Goal: Check status: Check status

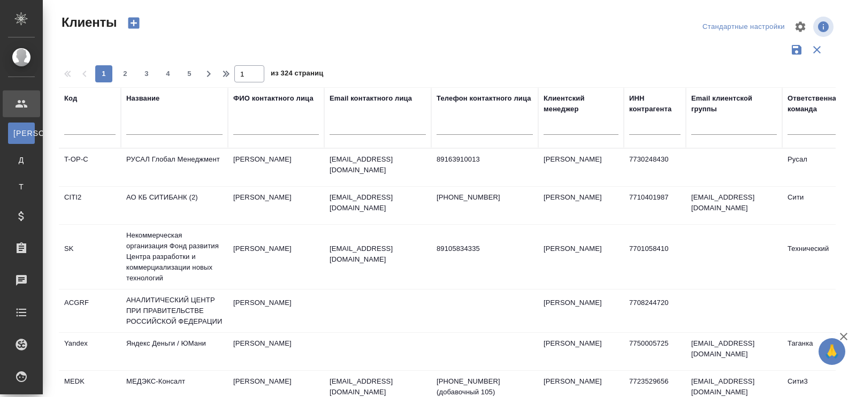
select select "RU"
click at [136, 127] on input "text" at bounding box center [174, 127] width 96 height 13
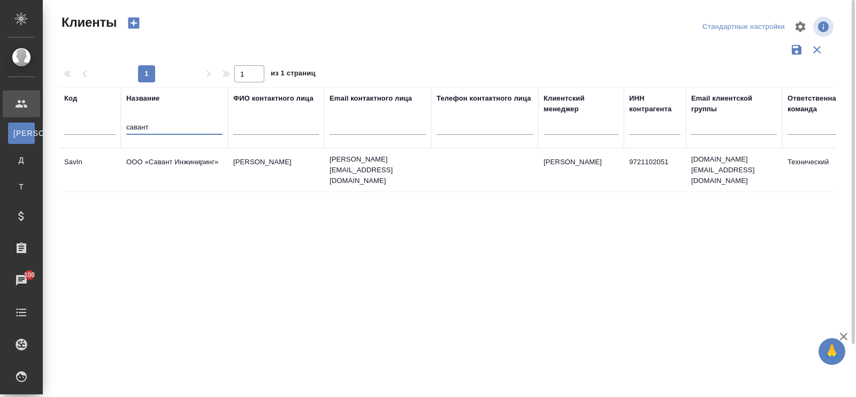
click at [173, 160] on td "ООО «Савант Инжиниринг»" at bounding box center [174, 169] width 107 height 37
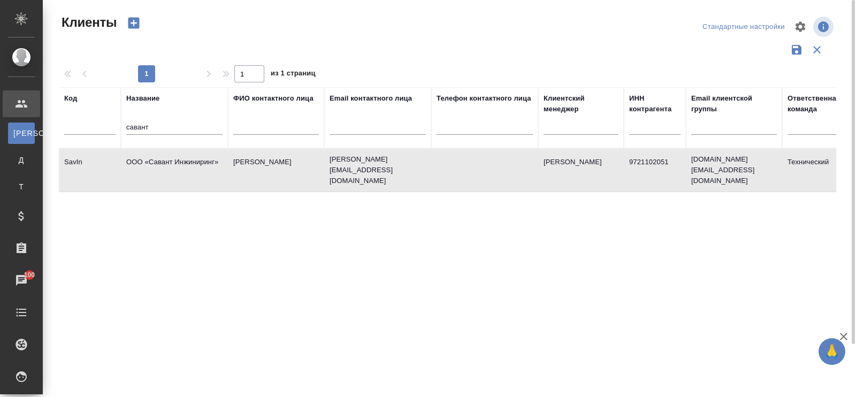
click at [173, 160] on td "ООО «Савант Инжиниринг»" at bounding box center [174, 169] width 107 height 37
drag, startPoint x: 171, startPoint y: 130, endPoint x: 109, endPoint y: 118, distance: 63.2
click at [109, 118] on tr "Код Название савант ФИО контактного лица Email контактного лица Телефон контакт…" at bounding box center [463, 117] width 809 height 61
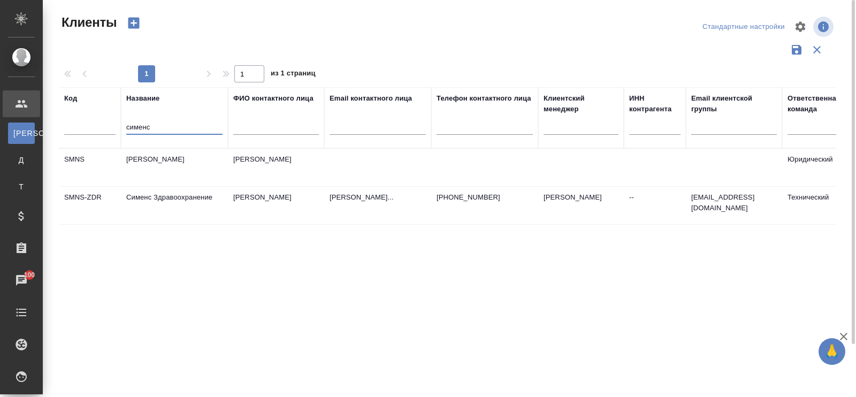
type input "сименс"
click at [167, 199] on td "Сименс Здравоохранение" at bounding box center [174, 205] width 107 height 37
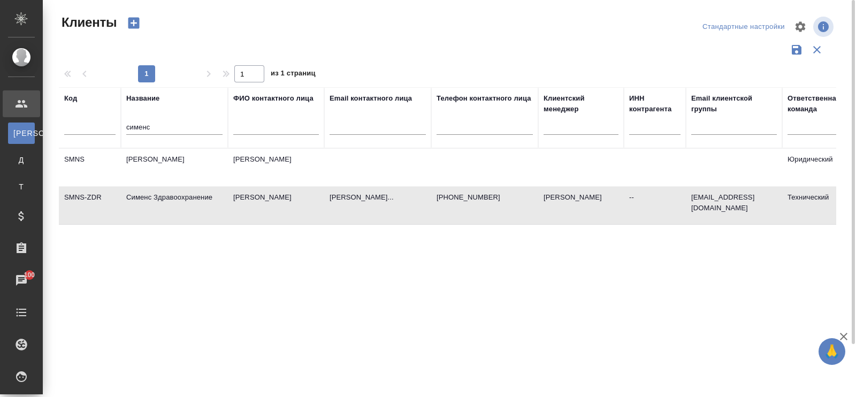
click at [167, 199] on td "Сименс Здравоохранение" at bounding box center [174, 205] width 107 height 37
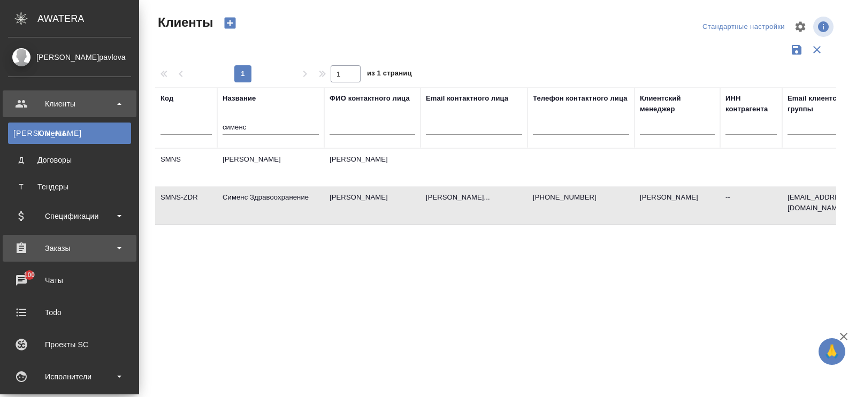
click at [65, 252] on div "Заказы" at bounding box center [69, 248] width 123 height 16
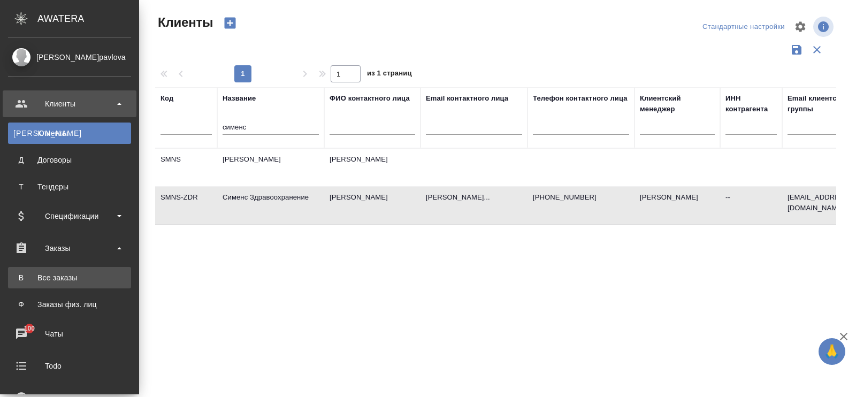
click at [62, 281] on div "Все заказы" at bounding box center [69, 277] width 112 height 11
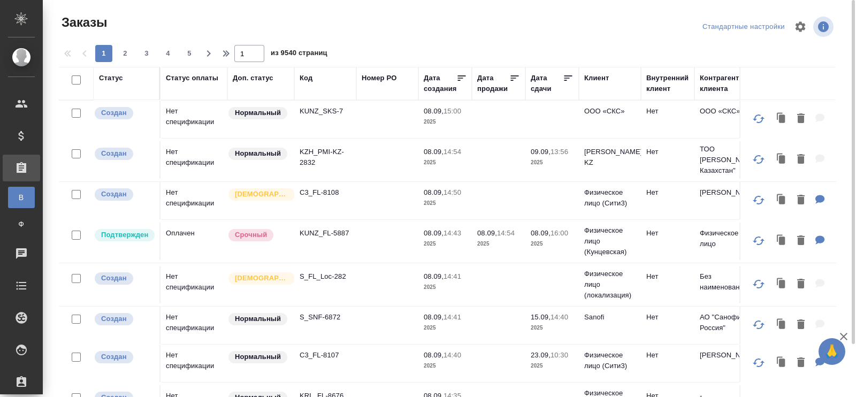
click at [308, 76] on div "Код" at bounding box center [306, 78] width 13 height 11
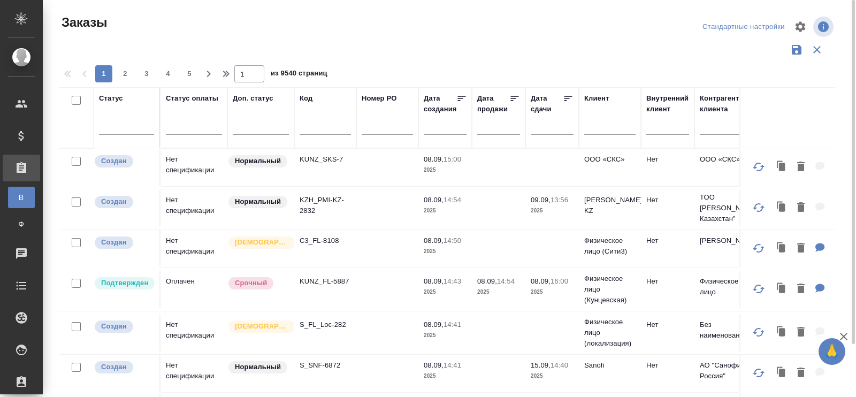
click at [305, 78] on span "из 9540 страниц" at bounding box center [299, 75] width 57 height 16
click at [305, 130] on input "text" at bounding box center [325, 127] width 51 height 13
paste input "S_SMNS-ZDR-35"
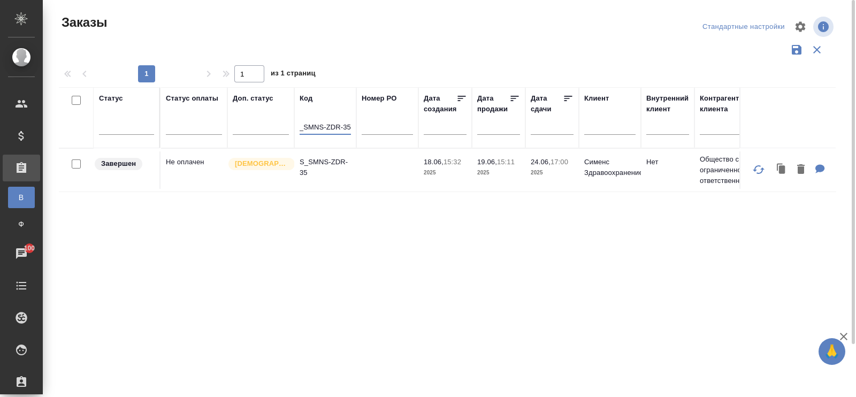
click at [179, 159] on td "Не оплачен" at bounding box center [194, 169] width 67 height 37
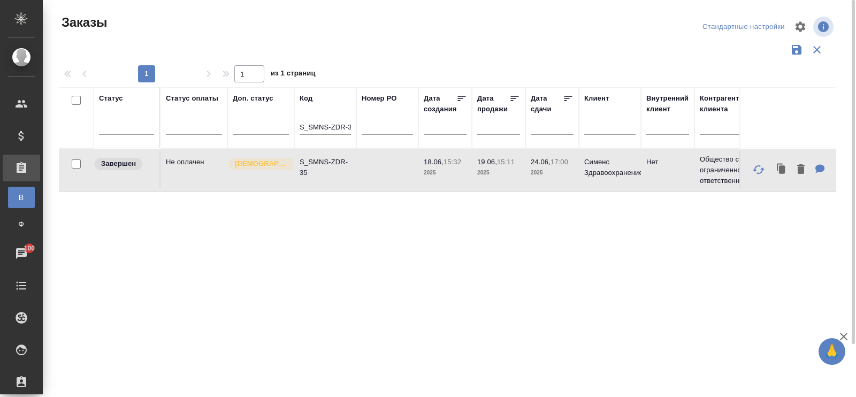
click at [179, 159] on td "Не оплачен" at bounding box center [194, 169] width 67 height 37
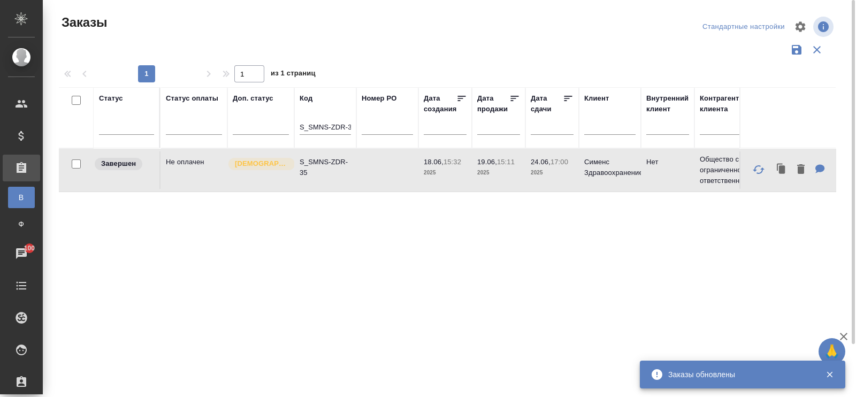
drag, startPoint x: 298, startPoint y: 124, endPoint x: 321, endPoint y: 125, distance: 22.5
click at [321, 125] on th "Код S_SMNS-ZDR-35" at bounding box center [325, 117] width 62 height 61
click at [313, 127] on input "S_SMNS-ZDR-35" at bounding box center [325, 127] width 51 height 13
drag, startPoint x: 300, startPoint y: 125, endPoint x: 385, endPoint y: 131, distance: 85.8
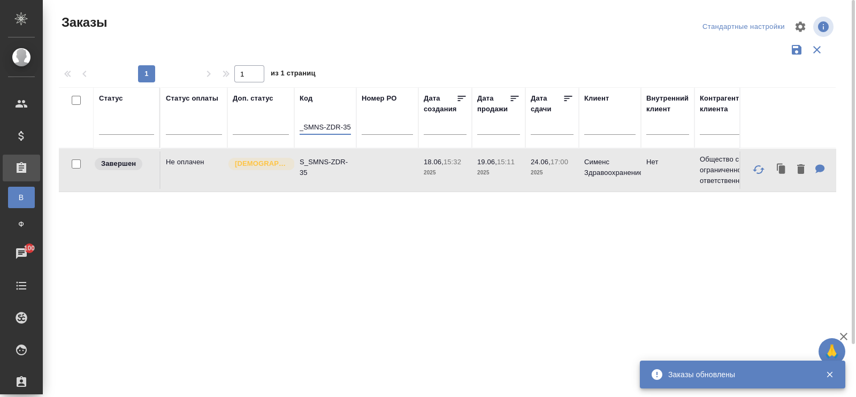
paste input "Haier-831"
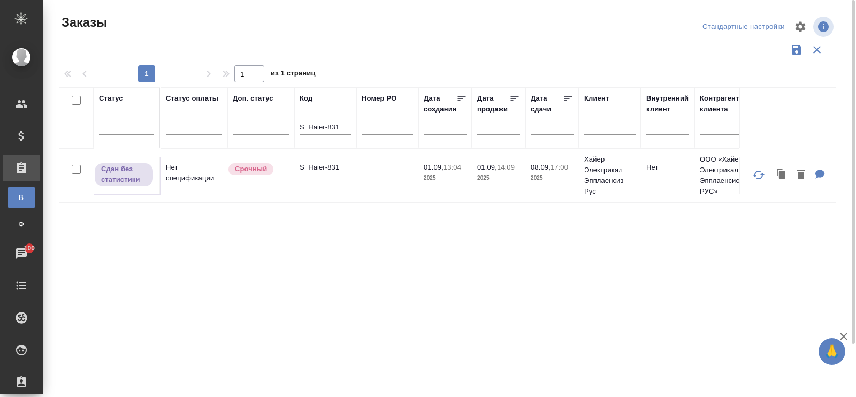
click at [204, 174] on td "Нет спецификации" at bounding box center [194, 175] width 67 height 37
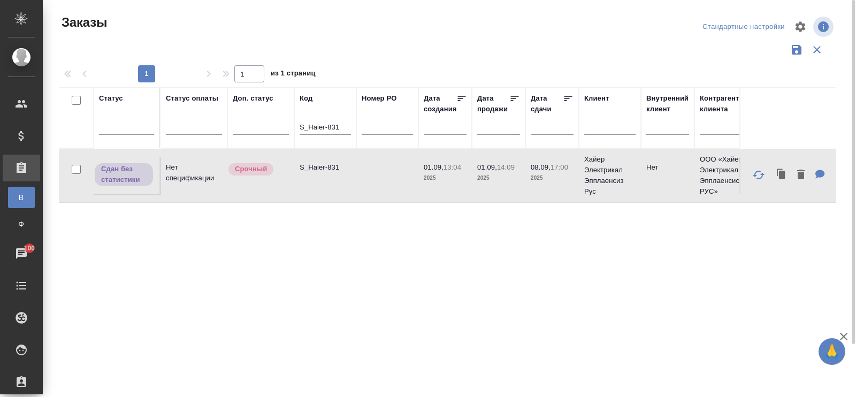
click at [185, 181] on td "Нет спецификации" at bounding box center [194, 175] width 67 height 37
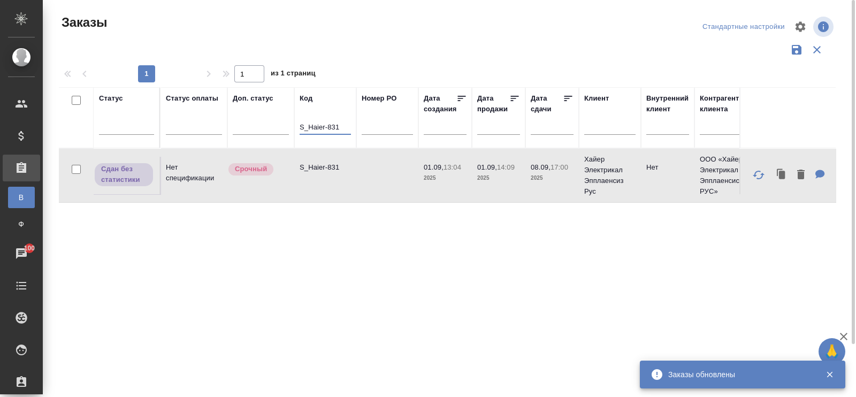
click at [343, 128] on input "S_Haier-831" at bounding box center [325, 127] width 51 height 13
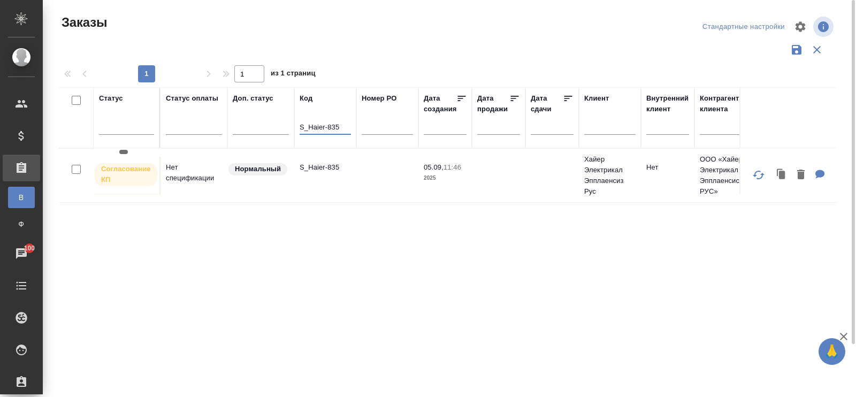
click at [138, 180] on p "Согласование КП" at bounding box center [126, 174] width 50 height 21
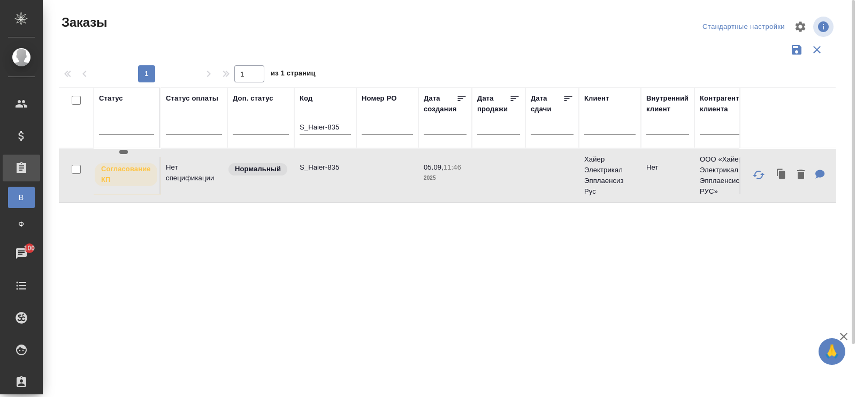
click at [138, 180] on p "Согласование КП" at bounding box center [126, 174] width 50 height 21
click at [340, 126] on input "S_Haier-835" at bounding box center [325, 127] width 51 height 13
type input "S_Haier-836"
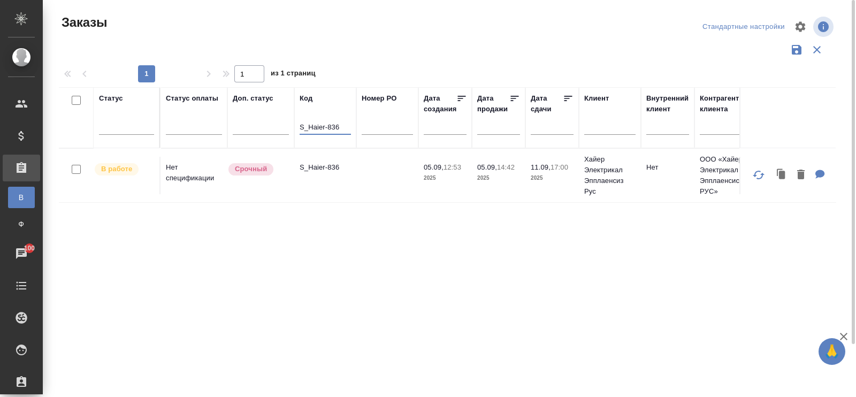
click at [314, 181] on td "S_Haier-836" at bounding box center [325, 175] width 62 height 37
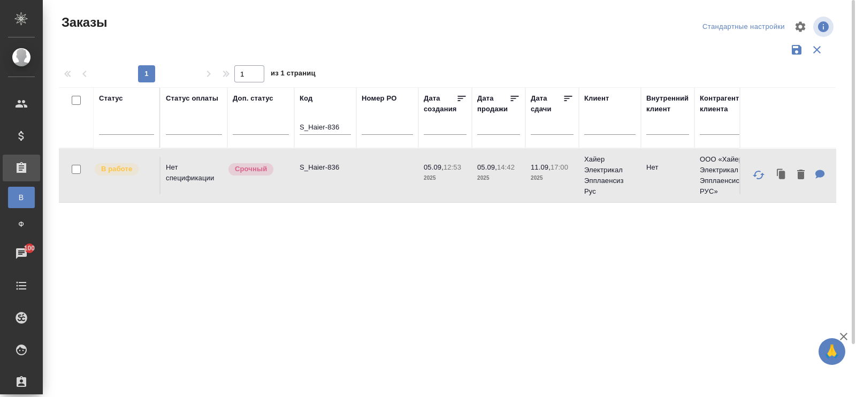
click at [314, 181] on td "S_Haier-836" at bounding box center [325, 175] width 62 height 37
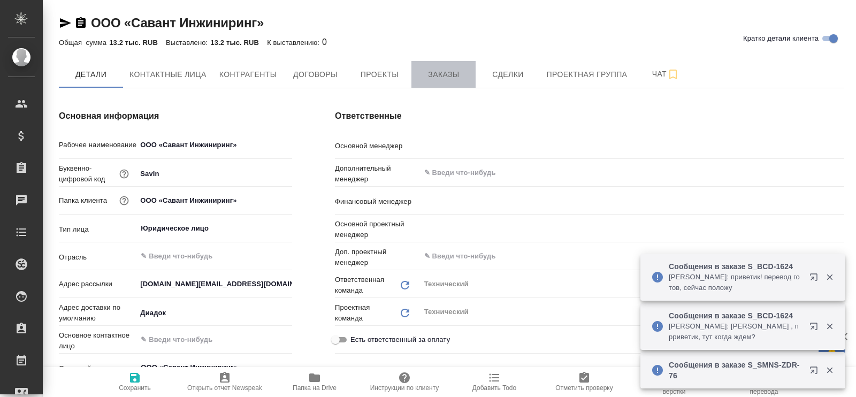
click at [452, 69] on span "Заказы" at bounding box center [443, 74] width 51 height 13
type textarea "x"
type input "[PERSON_NAME]"
type input "Воробьёва Екатерина"
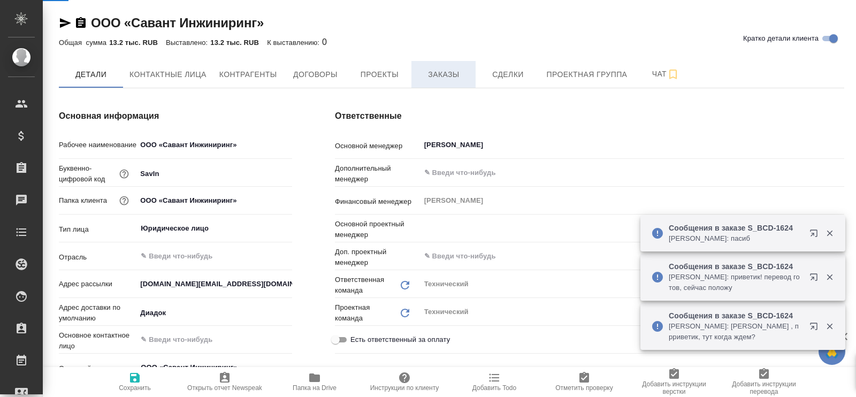
type input "[PERSON_NAME]"
type textarea "x"
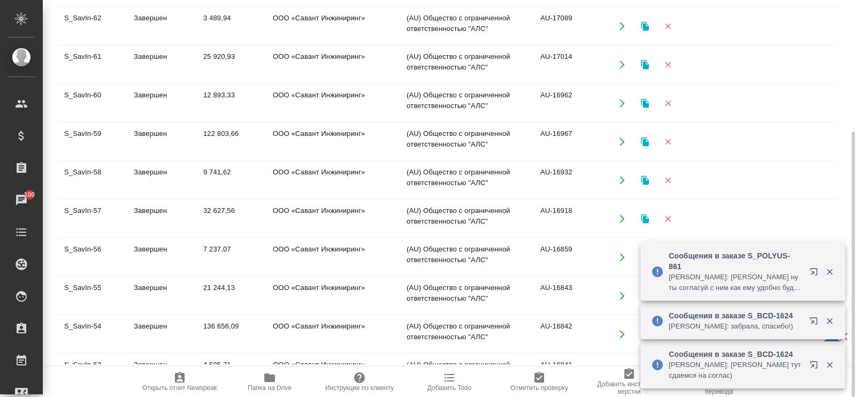
scroll to position [66, 0]
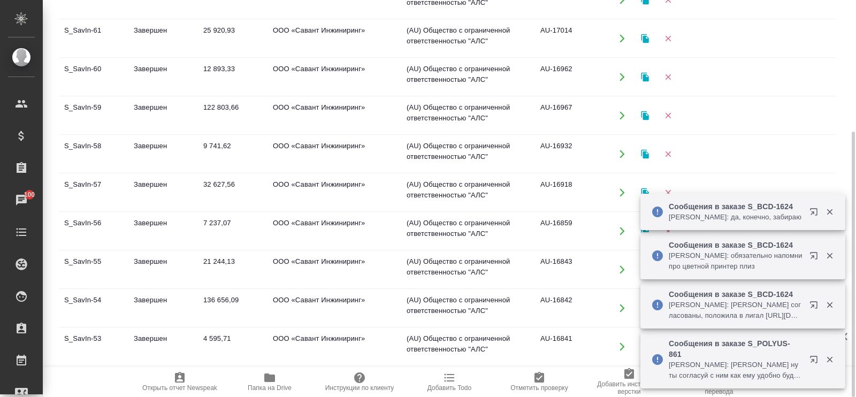
click at [223, 301] on td "136 656,09" at bounding box center [233, 308] width 70 height 37
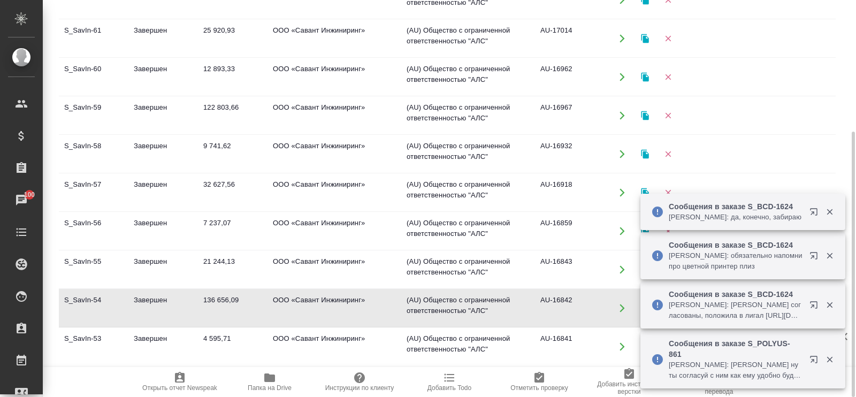
click at [223, 301] on td "136 656,09" at bounding box center [233, 308] width 70 height 37
click at [214, 103] on td "122 803,66" at bounding box center [233, 115] width 70 height 37
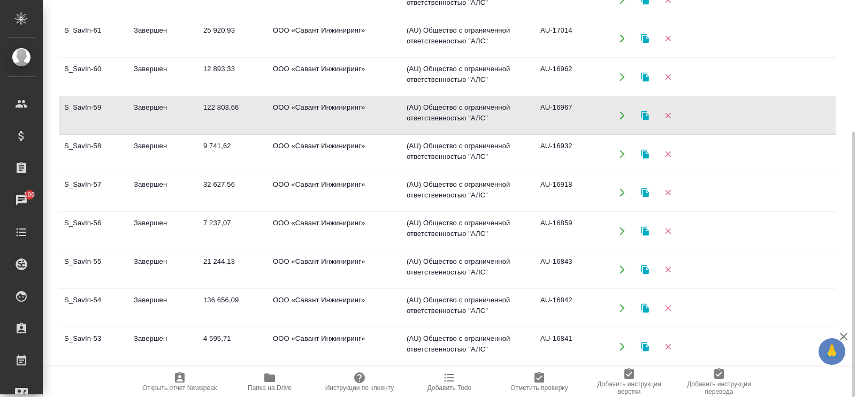
click at [214, 103] on td "122 803,66" at bounding box center [233, 115] width 70 height 37
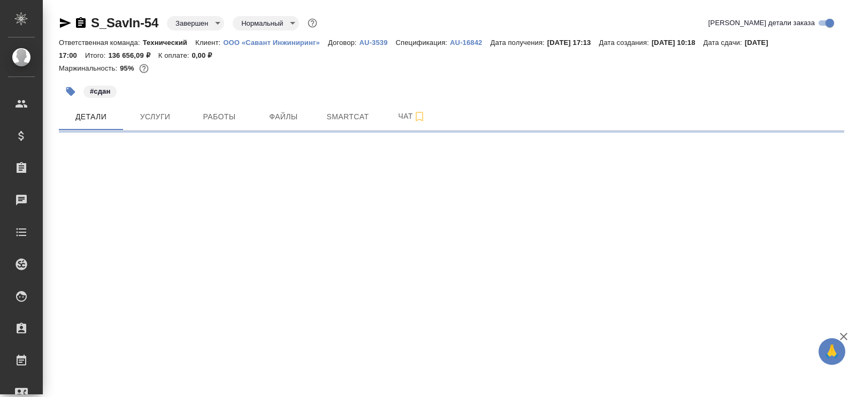
select select "RU"
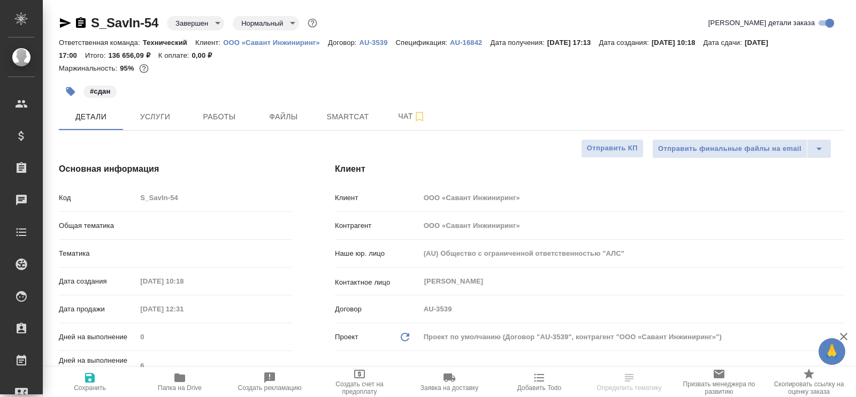
type textarea "x"
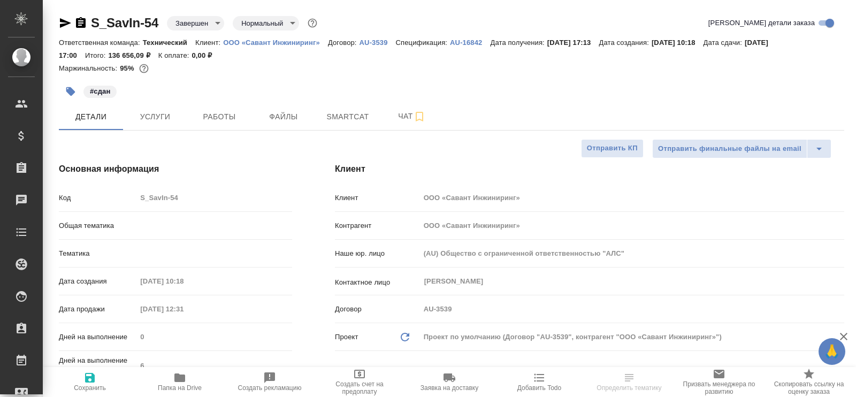
type textarea "x"
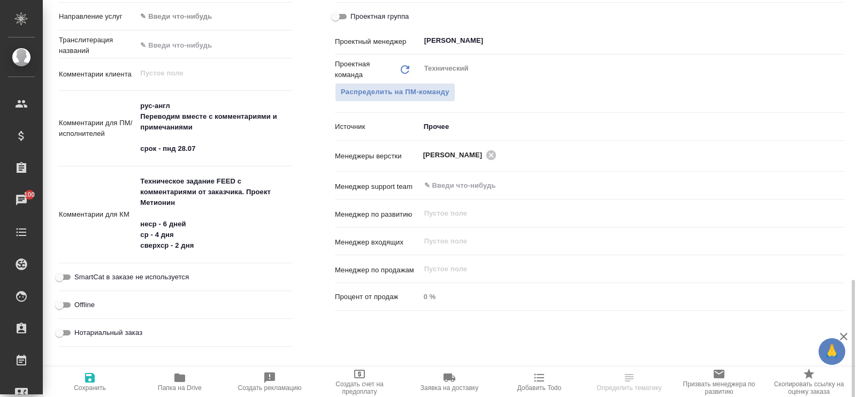
scroll to position [602, 0]
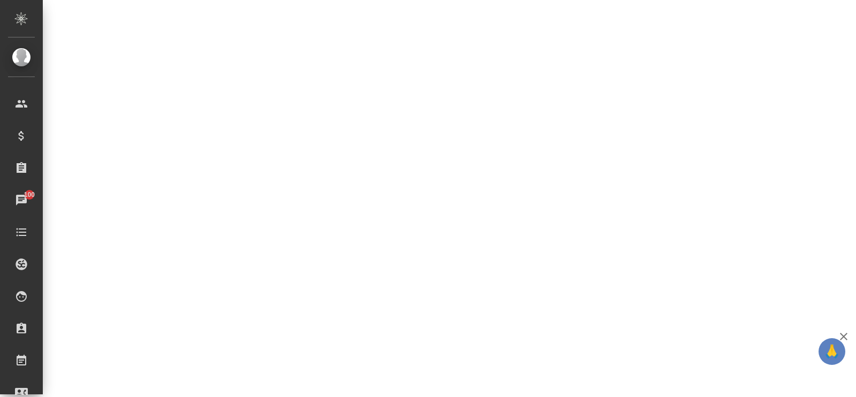
select select "RU"
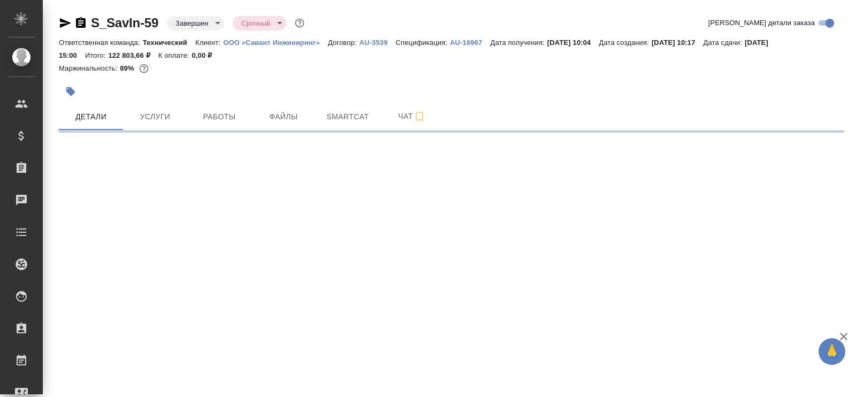
select select "RU"
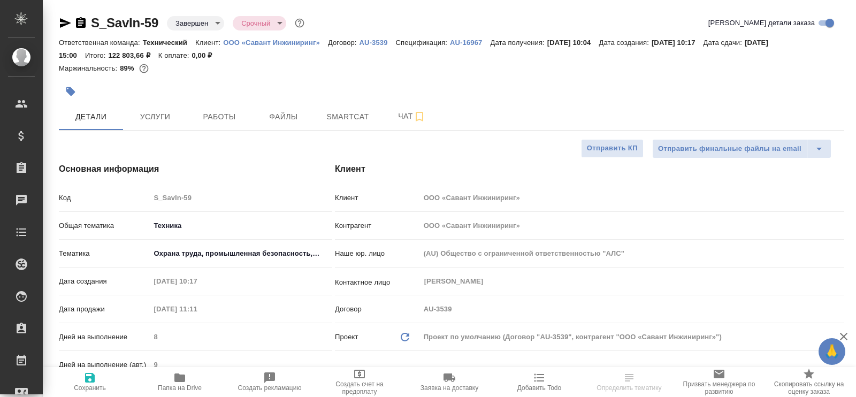
type textarea "x"
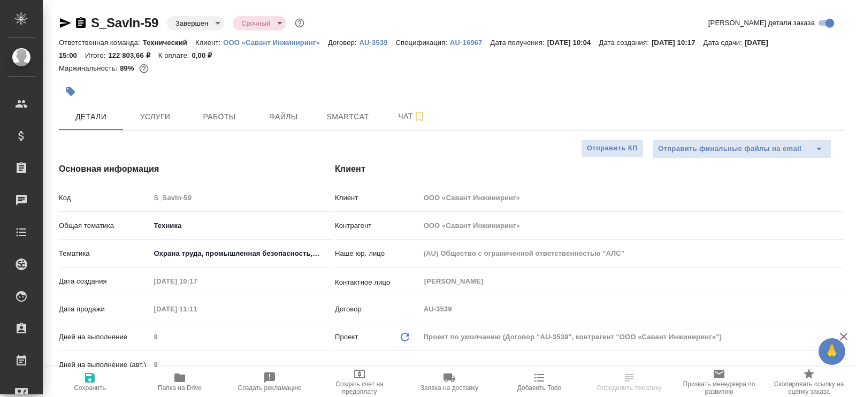
type textarea "x"
click at [165, 116] on span "Услуги" at bounding box center [155, 116] width 51 height 13
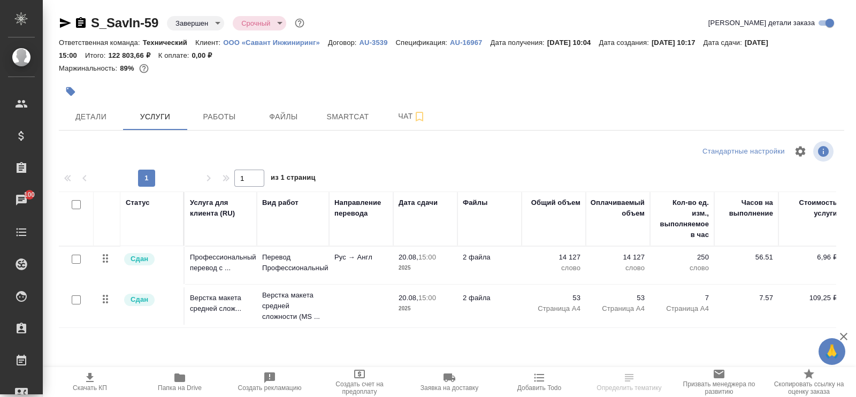
scroll to position [52, 0]
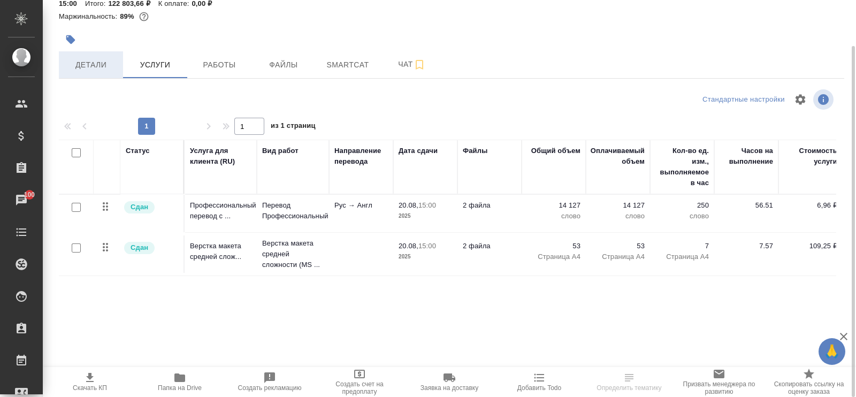
click at [94, 65] on span "Детали" at bounding box center [90, 64] width 51 height 13
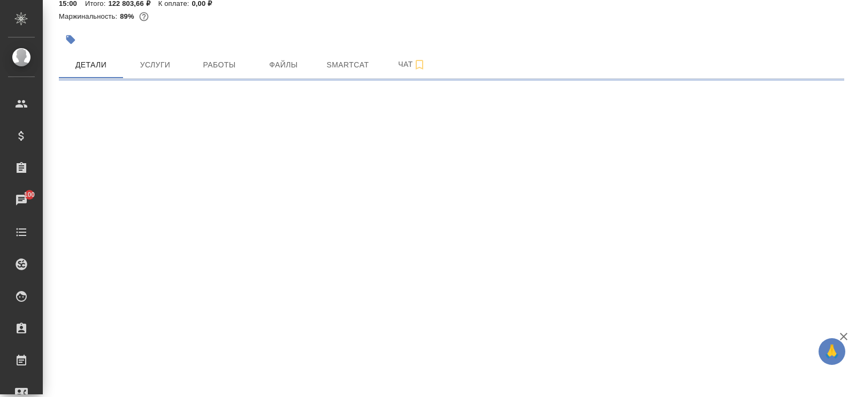
select select "RU"
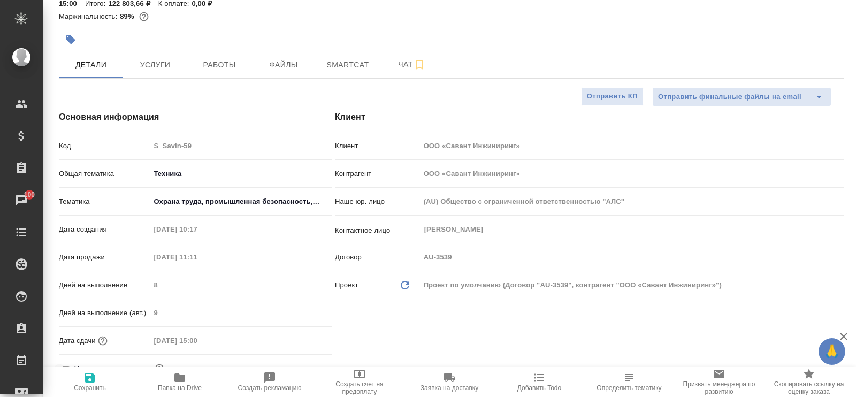
type textarea "x"
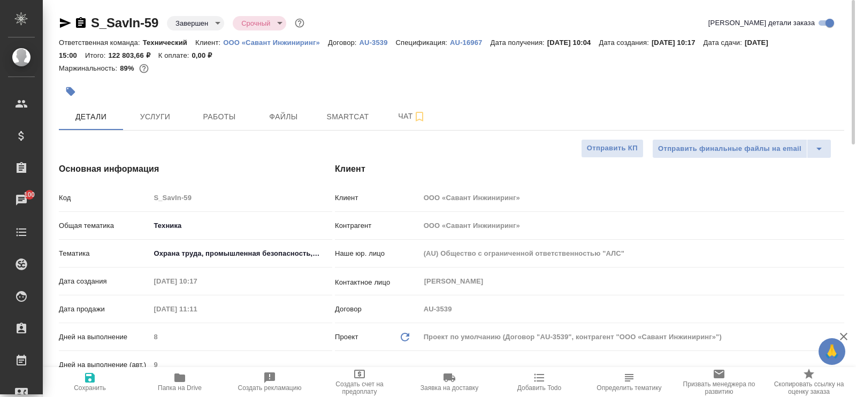
type textarea "x"
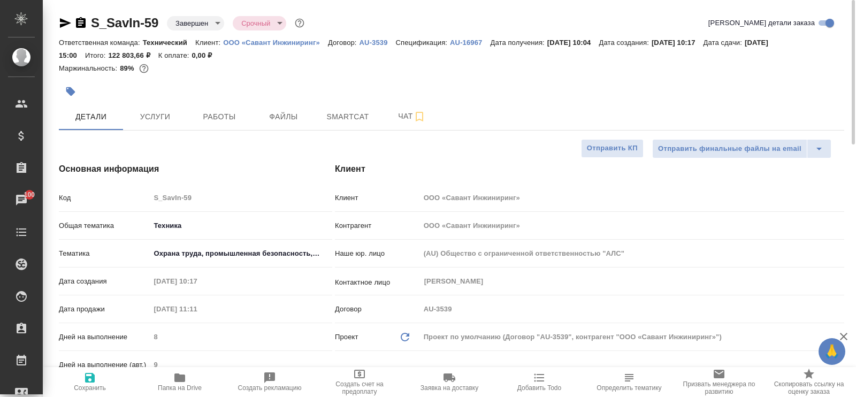
type textarea "x"
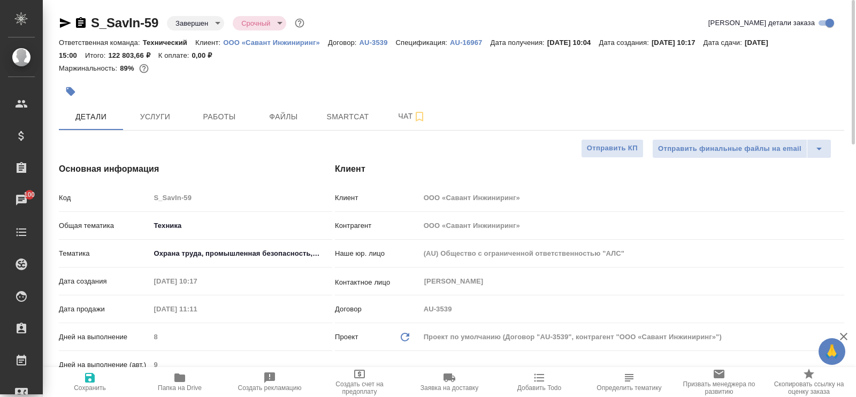
type textarea "x"
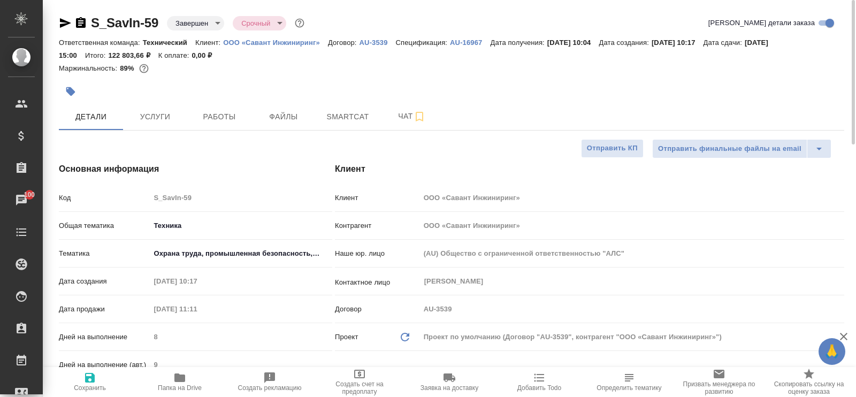
type textarea "x"
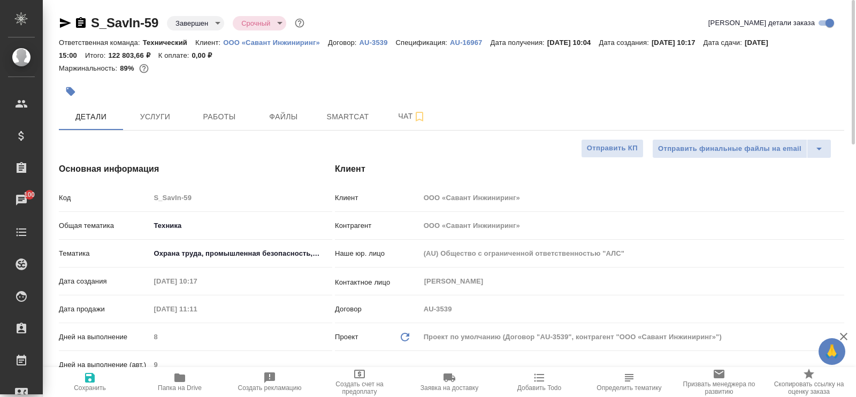
type textarea "x"
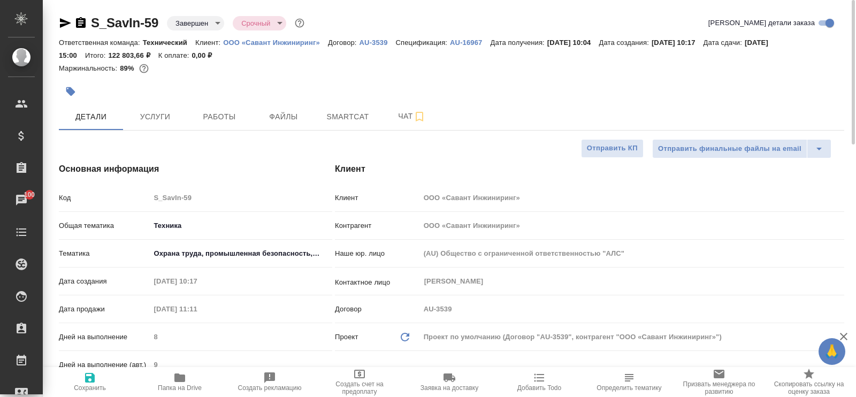
type textarea "x"
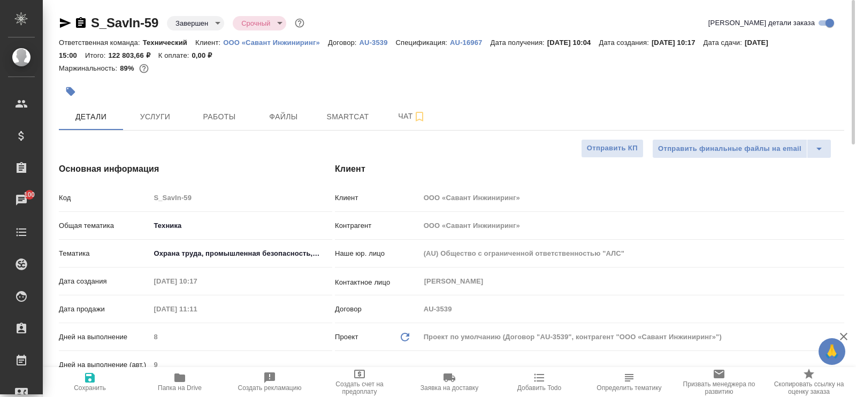
type textarea "x"
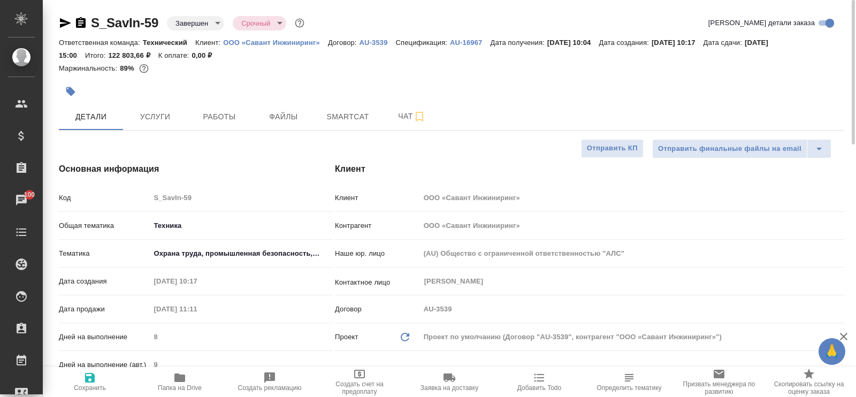
type textarea "x"
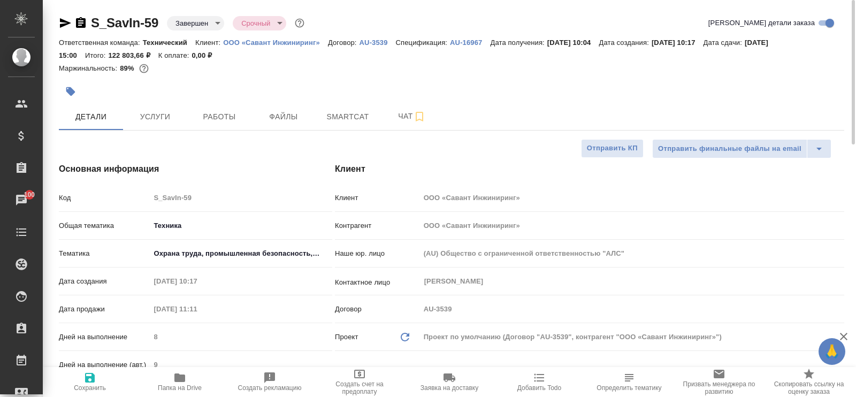
type textarea "x"
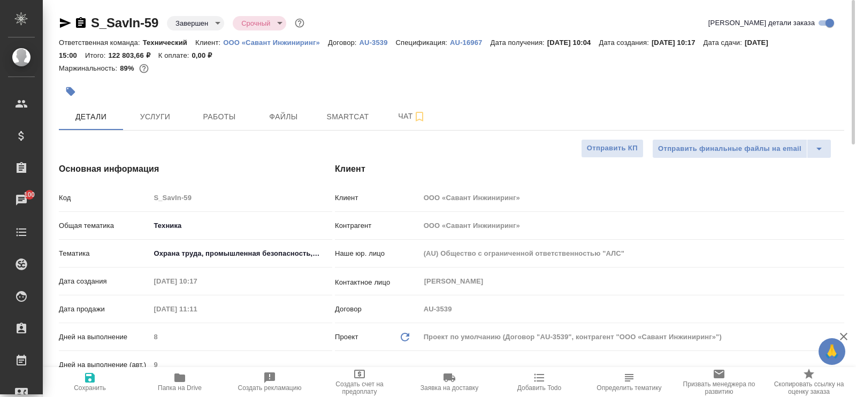
type textarea "x"
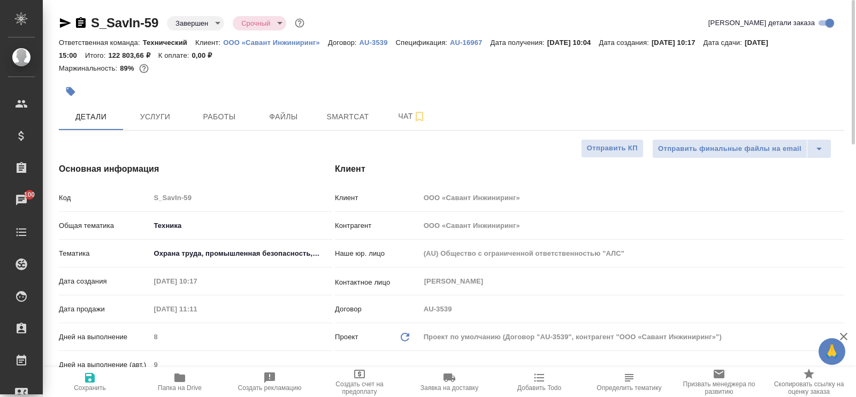
type textarea "x"
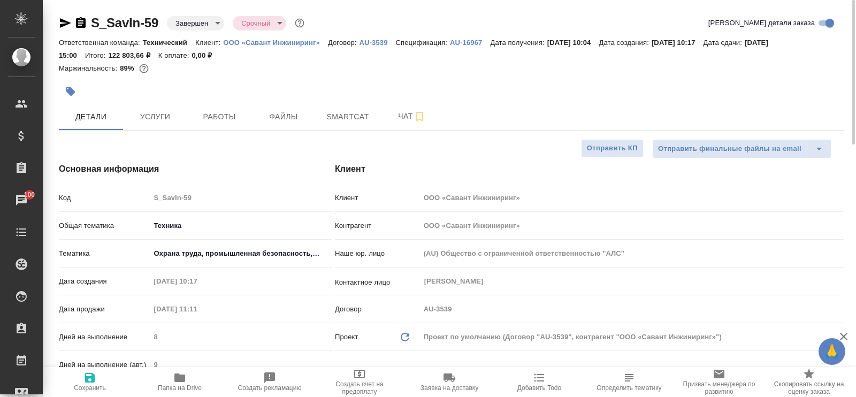
type textarea "x"
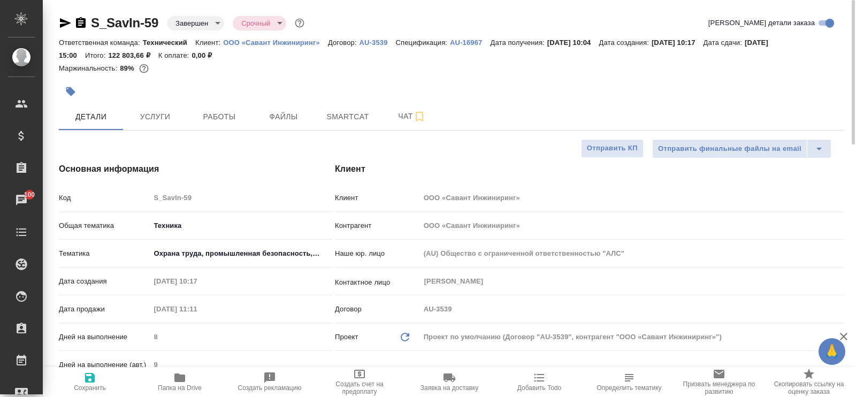
type textarea "x"
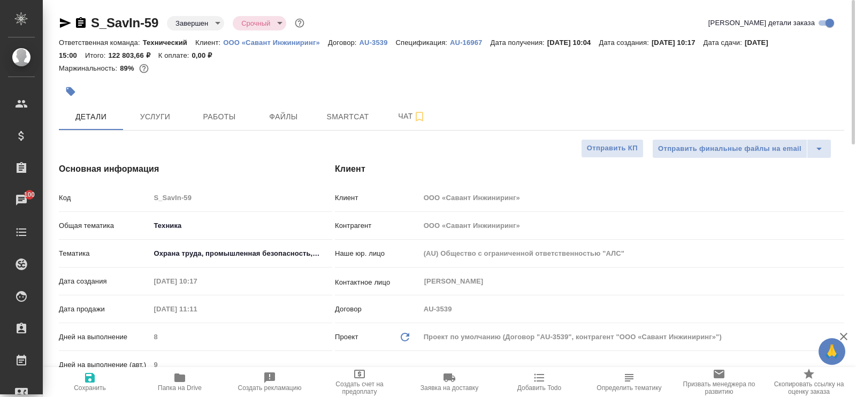
type textarea "x"
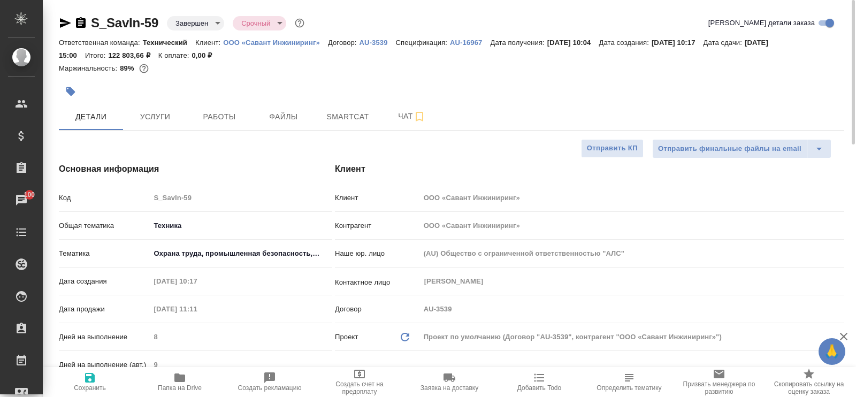
type textarea "x"
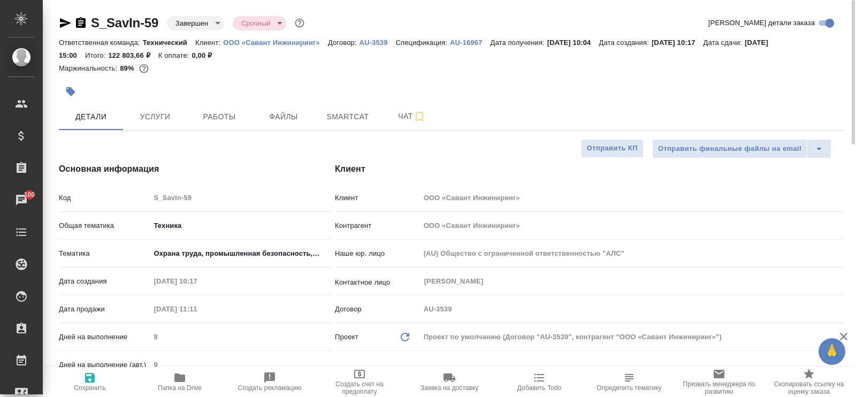
type textarea "x"
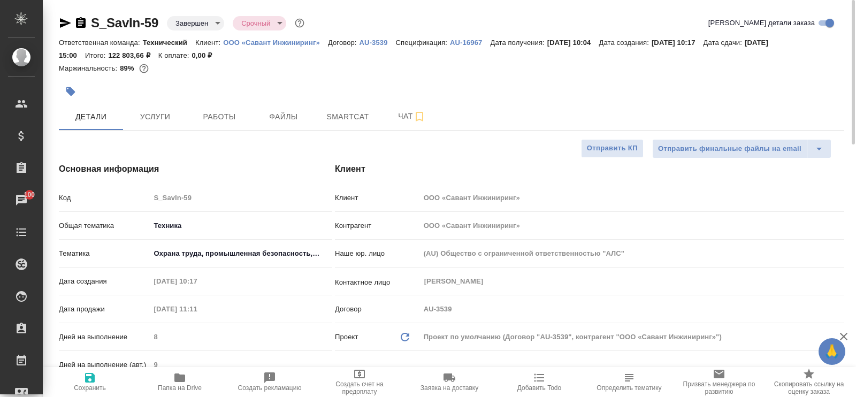
type textarea "x"
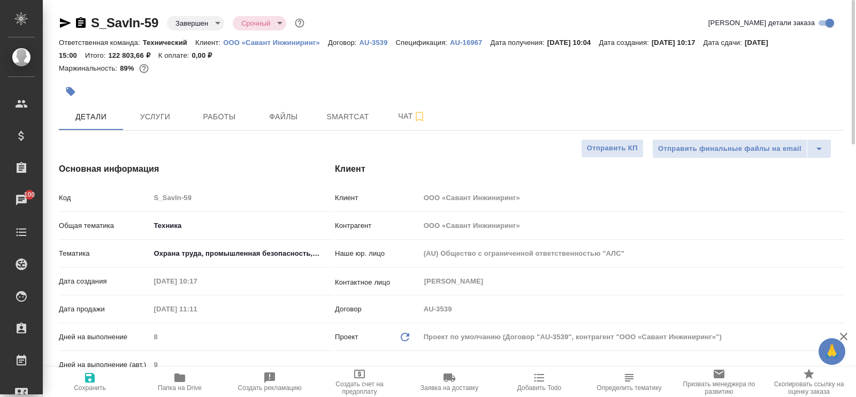
type textarea "x"
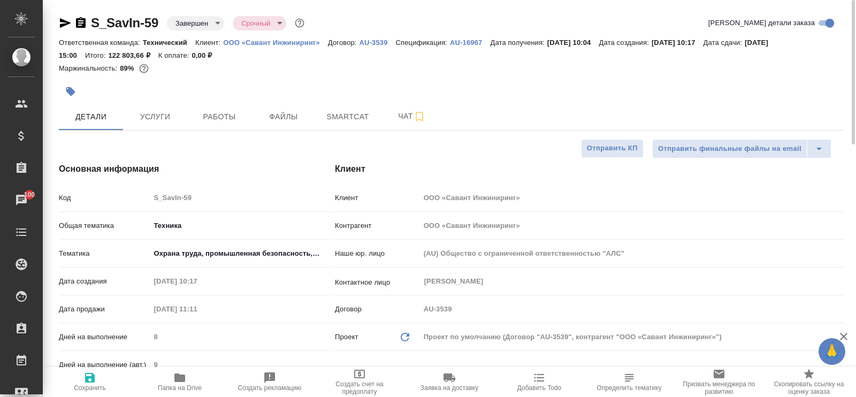
type textarea "x"
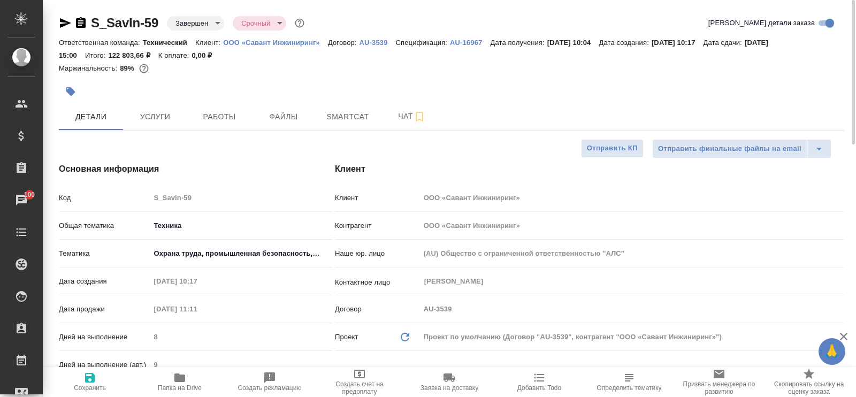
type textarea "x"
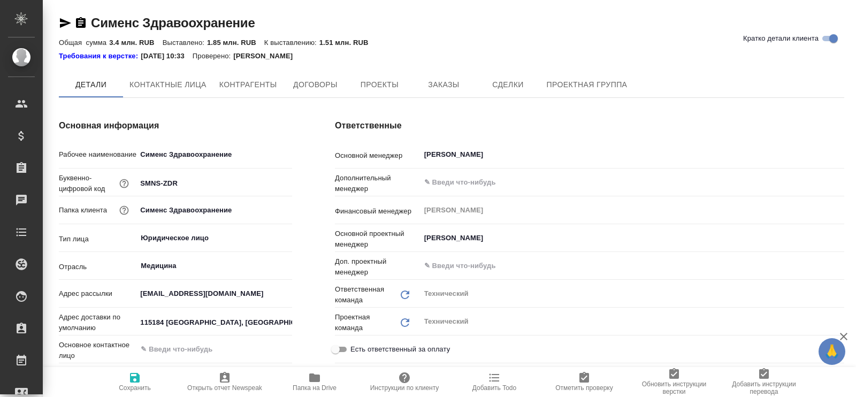
type textarea "x"
click at [436, 84] on span "Заказы" at bounding box center [443, 85] width 51 height 13
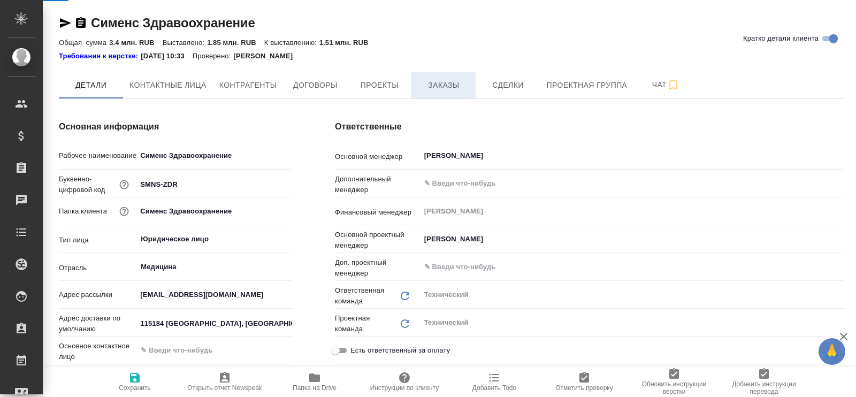
type textarea "x"
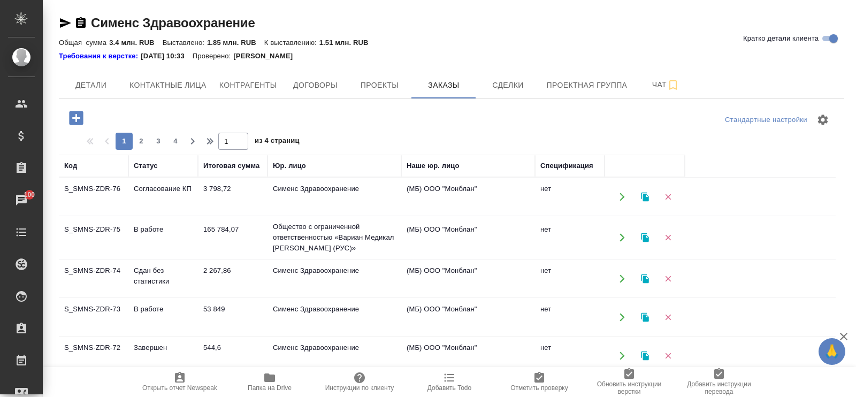
click at [168, 187] on td "Согласование КП" at bounding box center [163, 196] width 70 height 37
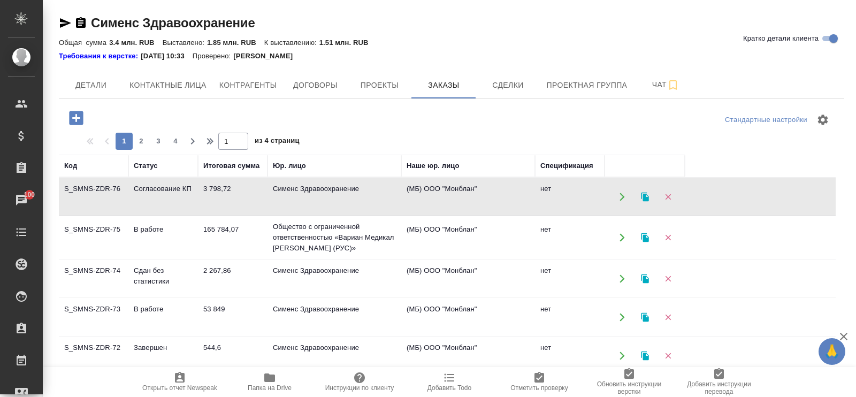
click at [165, 188] on td "Согласование КП" at bounding box center [163, 196] width 70 height 37
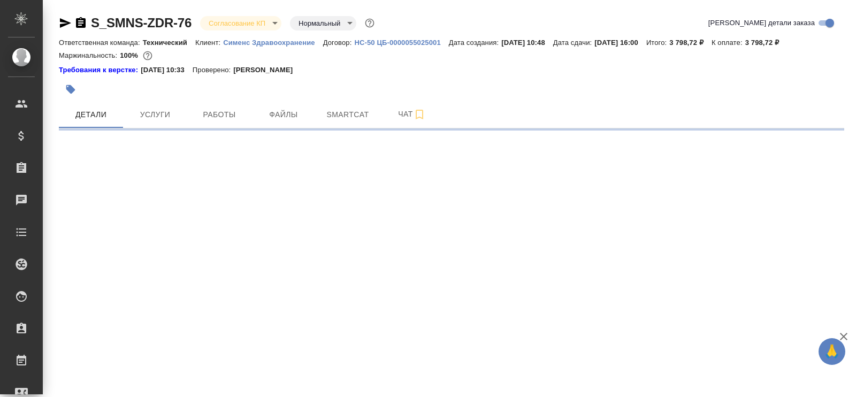
select select "RU"
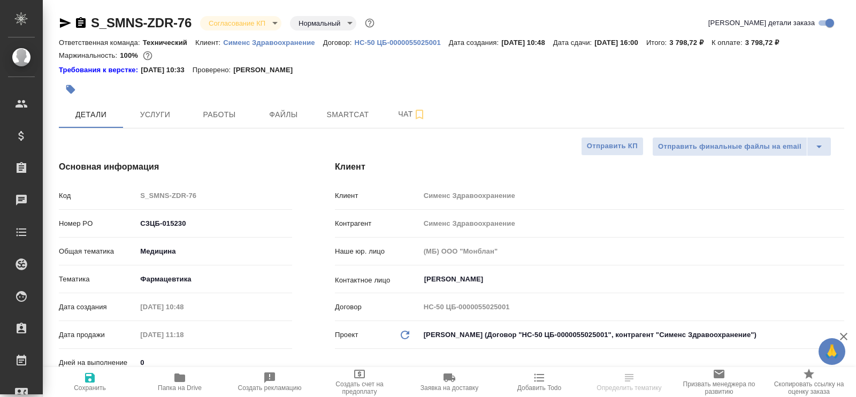
type textarea "x"
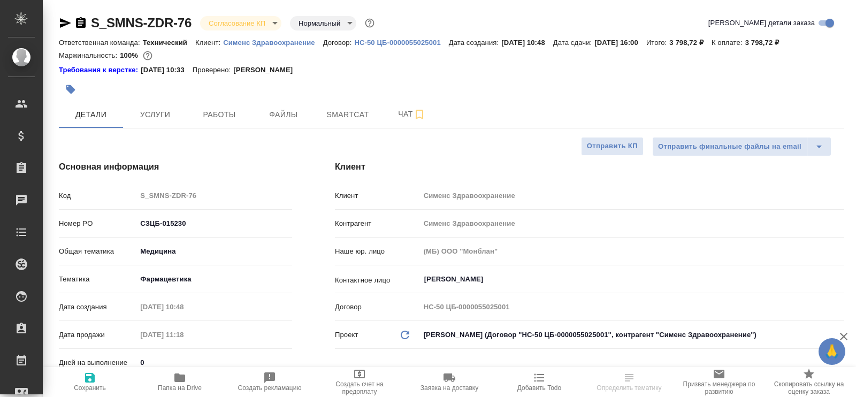
type textarea "x"
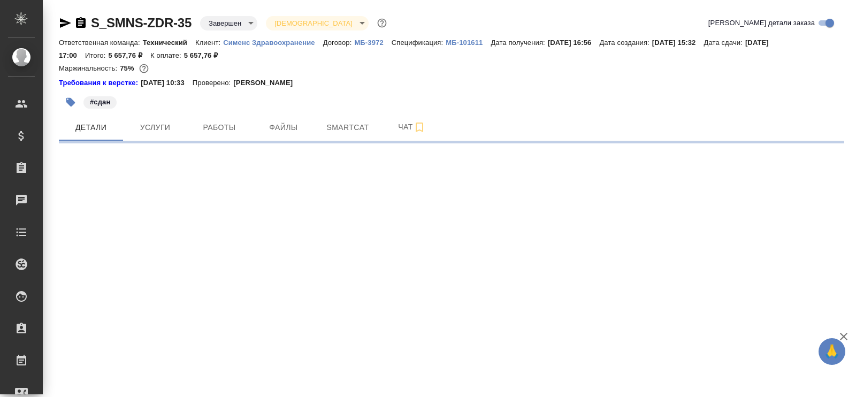
select select "RU"
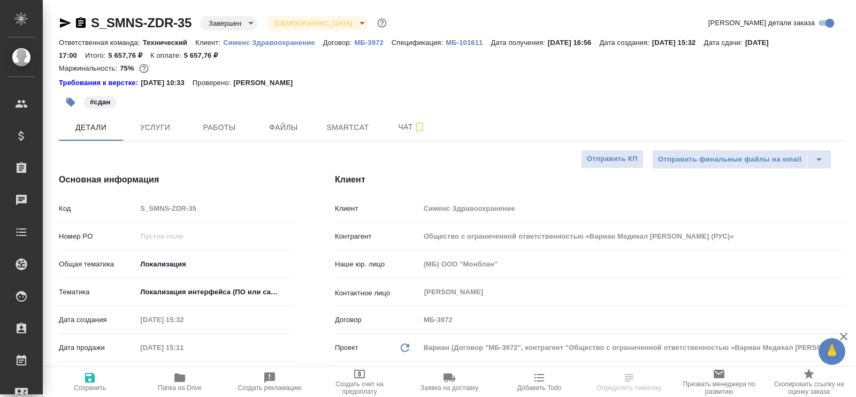
type textarea "x"
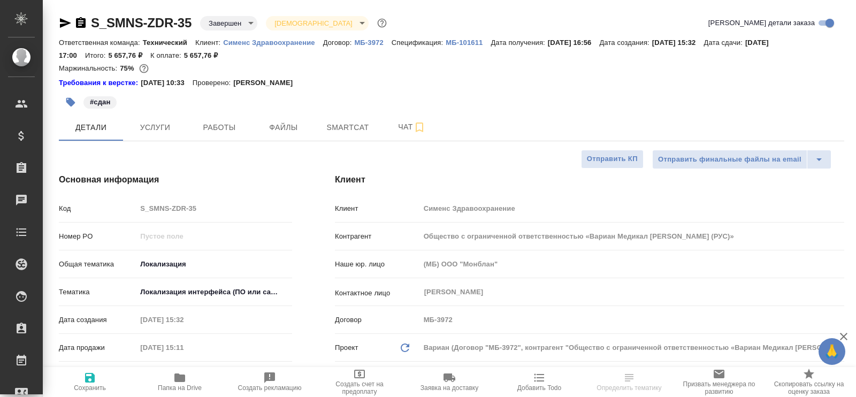
type textarea "x"
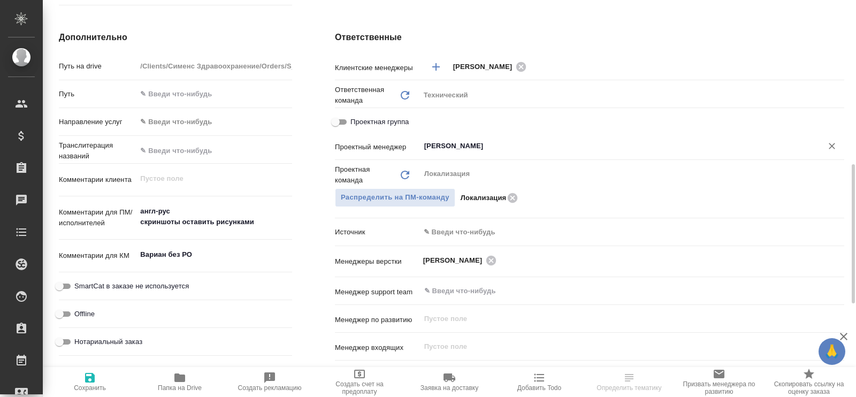
scroll to position [535, 0]
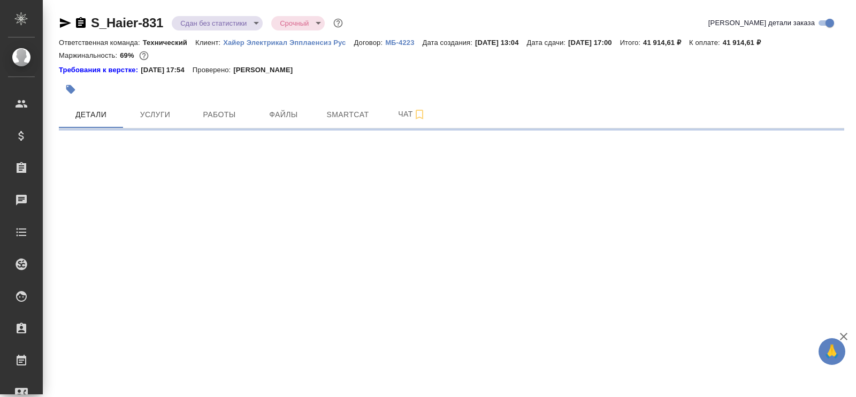
select select "RU"
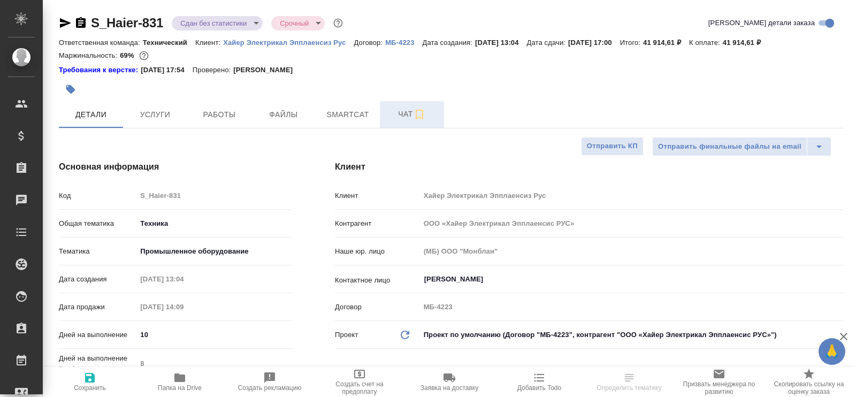
type textarea "x"
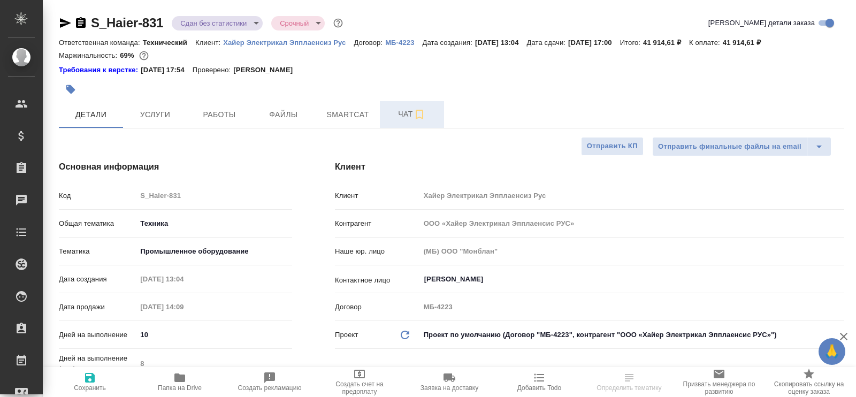
type textarea "x"
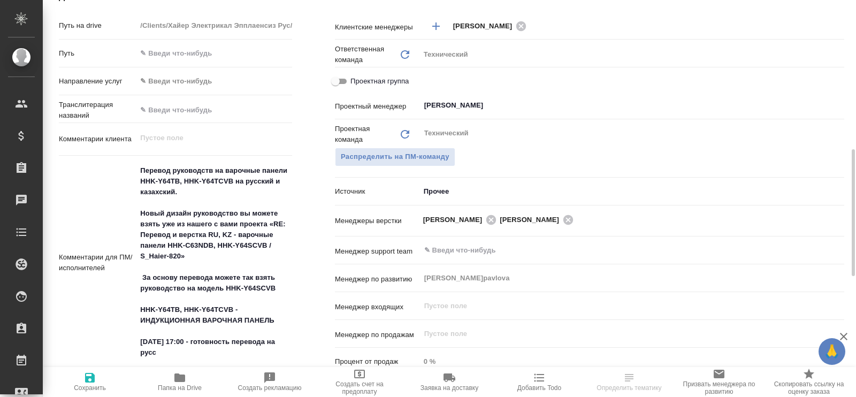
scroll to position [669, 0]
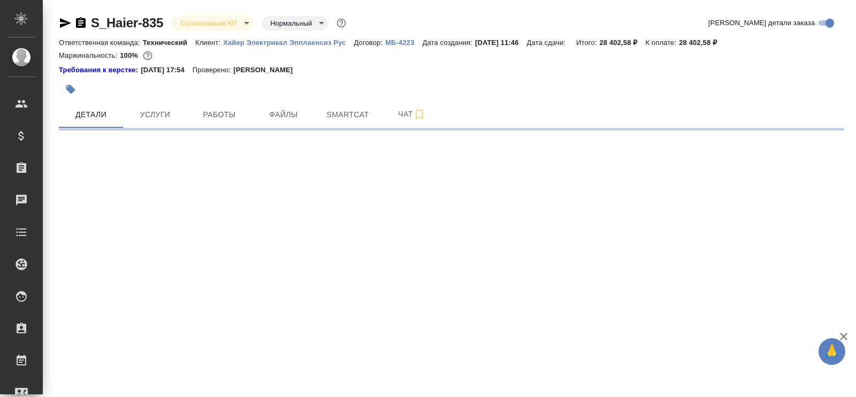
select select "RU"
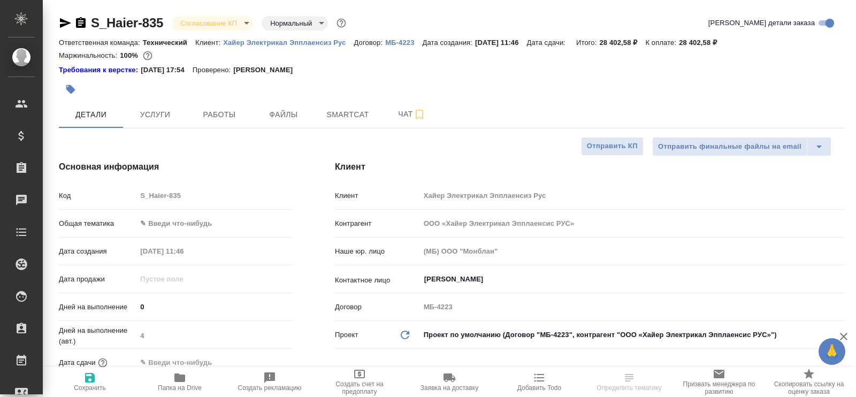
type textarea "x"
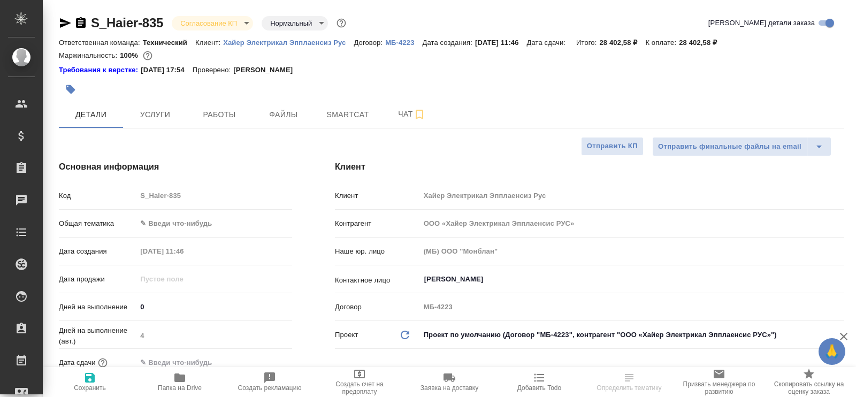
type textarea "x"
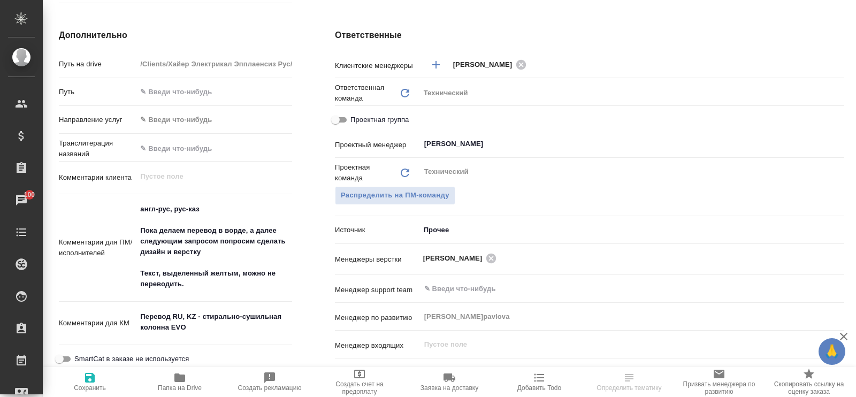
scroll to position [133, 0]
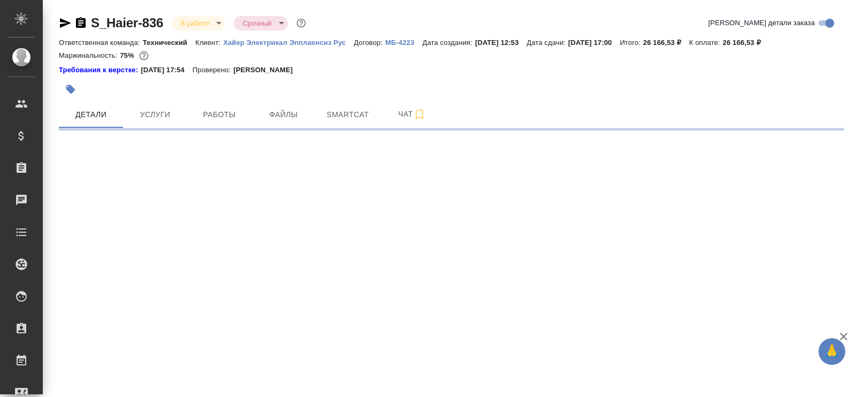
select select "RU"
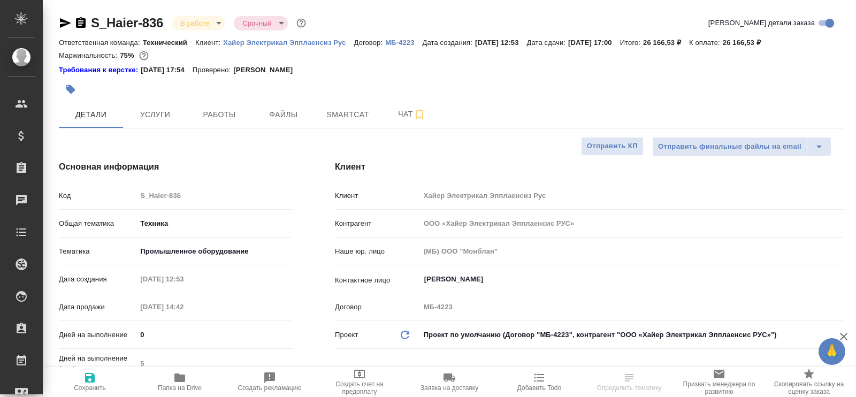
type textarea "x"
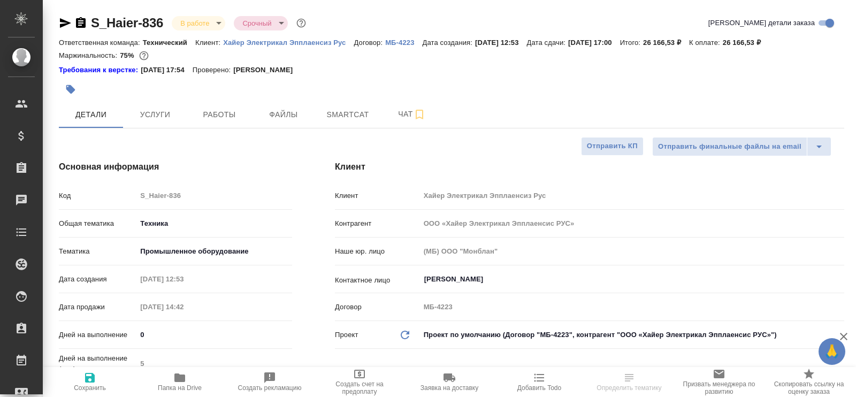
type textarea "x"
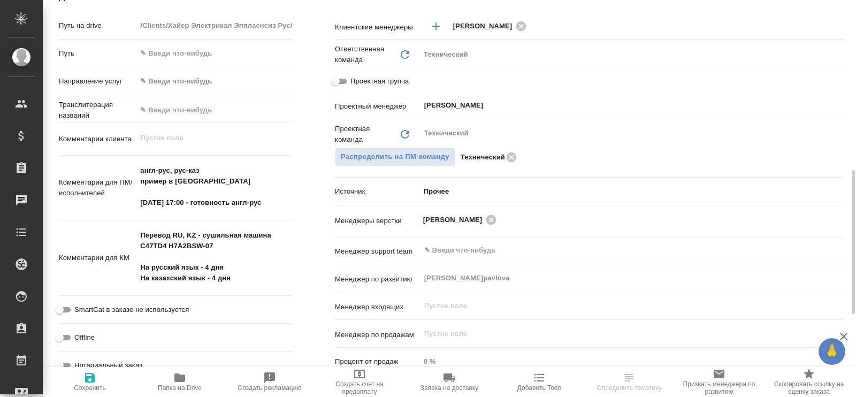
scroll to position [535, 0]
